Goal: Find specific page/section: Find specific page/section

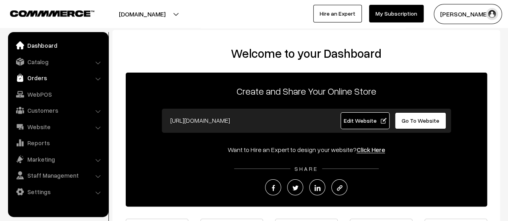
click at [39, 76] on link "Orders" at bounding box center [58, 78] width 96 height 14
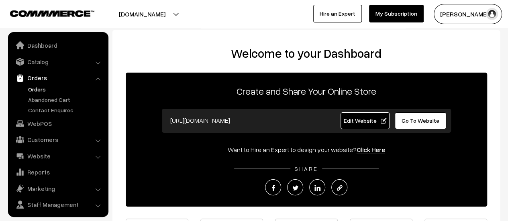
click at [37, 88] on link "Orders" at bounding box center [66, 89] width 80 height 8
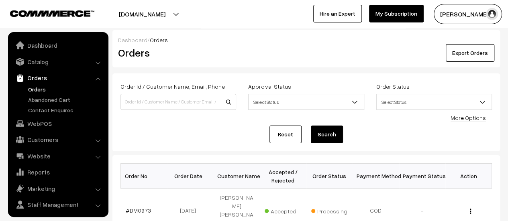
scroll to position [18, 0]
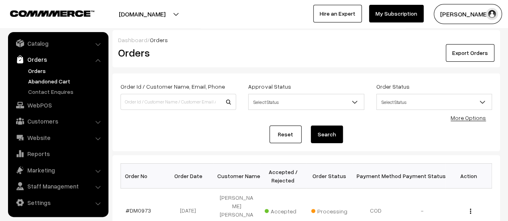
click at [37, 82] on link "Abandoned Cart" at bounding box center [66, 81] width 80 height 8
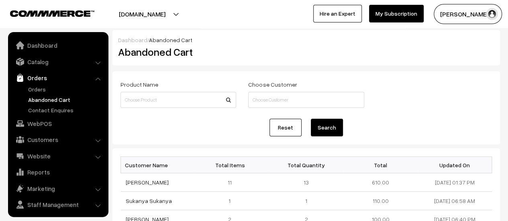
scroll to position [18, 0]
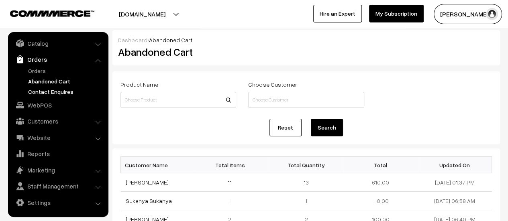
click at [39, 90] on link "Contact Enquires" at bounding box center [66, 92] width 80 height 8
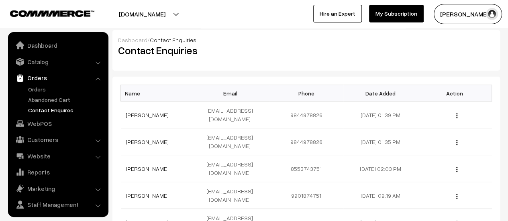
scroll to position [18, 0]
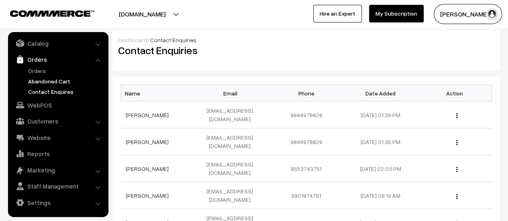
click at [39, 78] on link "Abandoned Cart" at bounding box center [66, 81] width 80 height 8
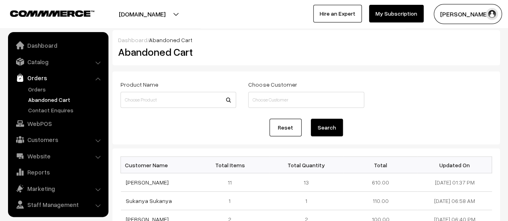
scroll to position [18, 0]
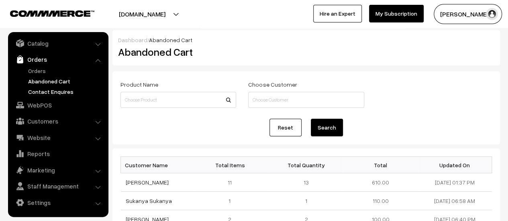
click at [60, 89] on link "Contact Enquires" at bounding box center [66, 92] width 80 height 8
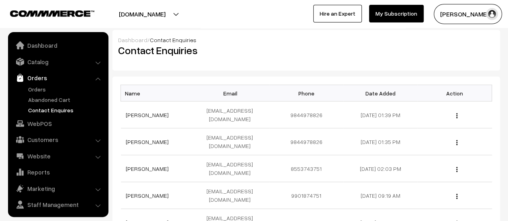
scroll to position [18, 0]
